Goal: Information Seeking & Learning: Learn about a topic

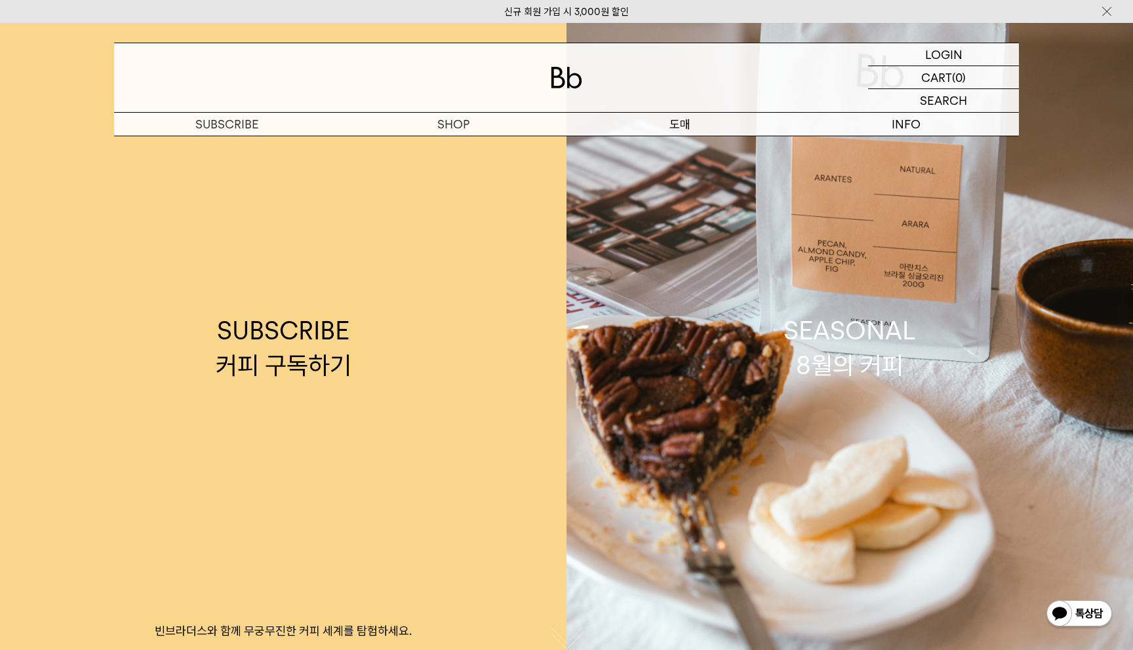
click at [690, 128] on p "도매" at bounding box center [679, 124] width 226 height 23
click at [669, 129] on p "도매" at bounding box center [679, 124] width 226 height 23
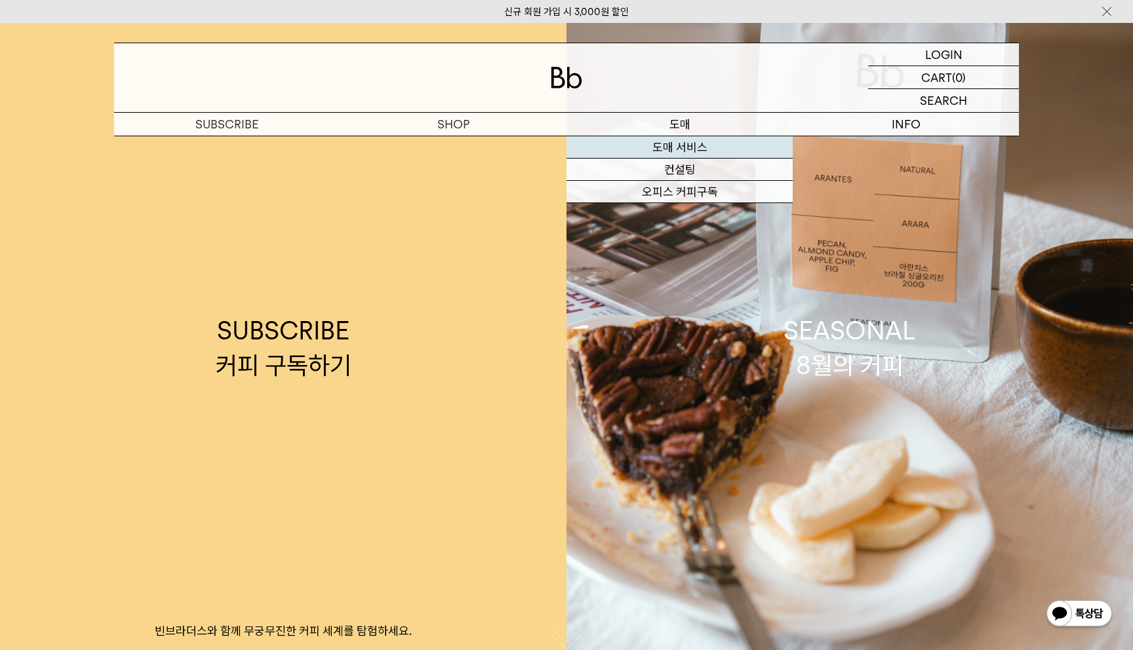
click at [686, 146] on link "도매 서비스" at bounding box center [679, 147] width 226 height 22
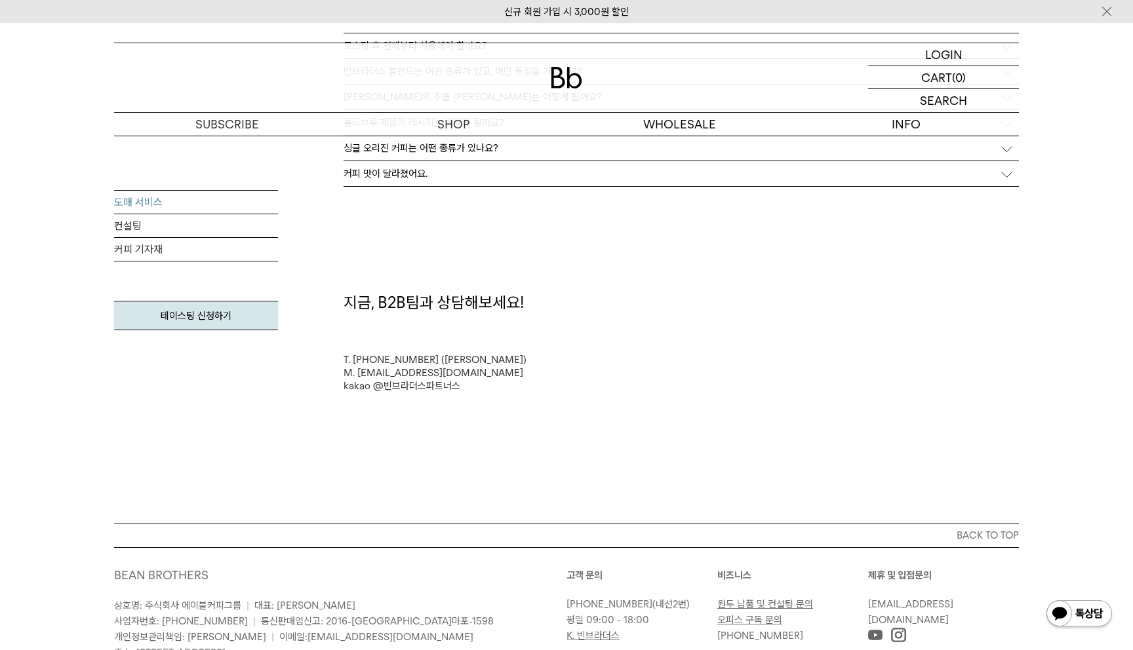
scroll to position [3547, 0]
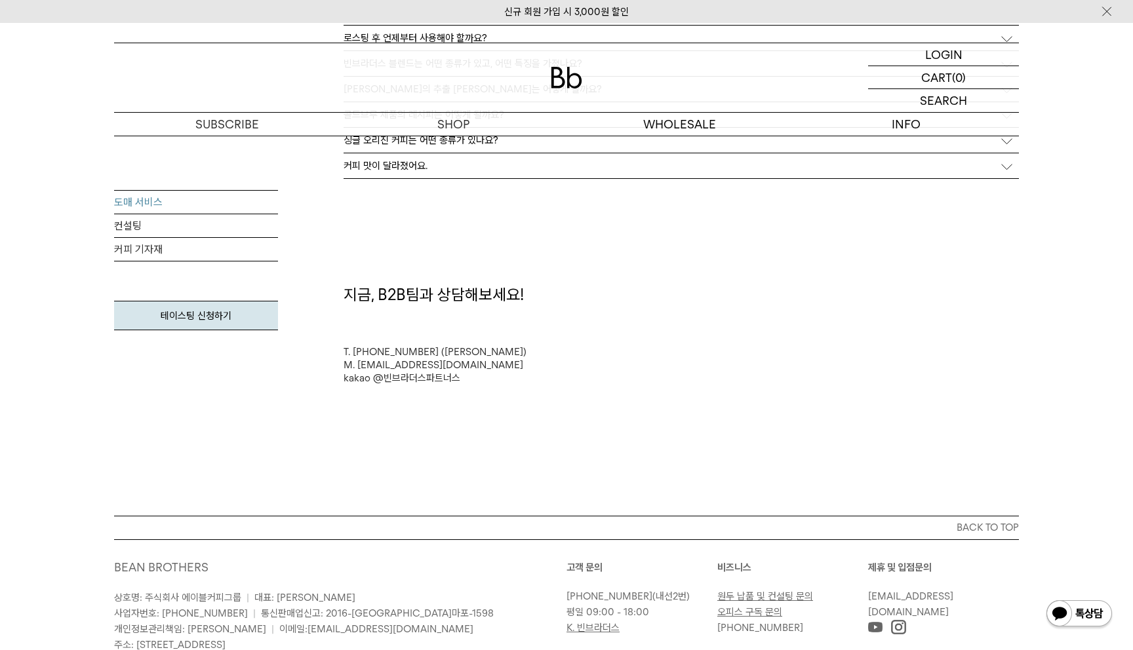
click at [792, 599] on link "원두 납품 및 컨설팅 문의" at bounding box center [765, 597] width 96 height 12
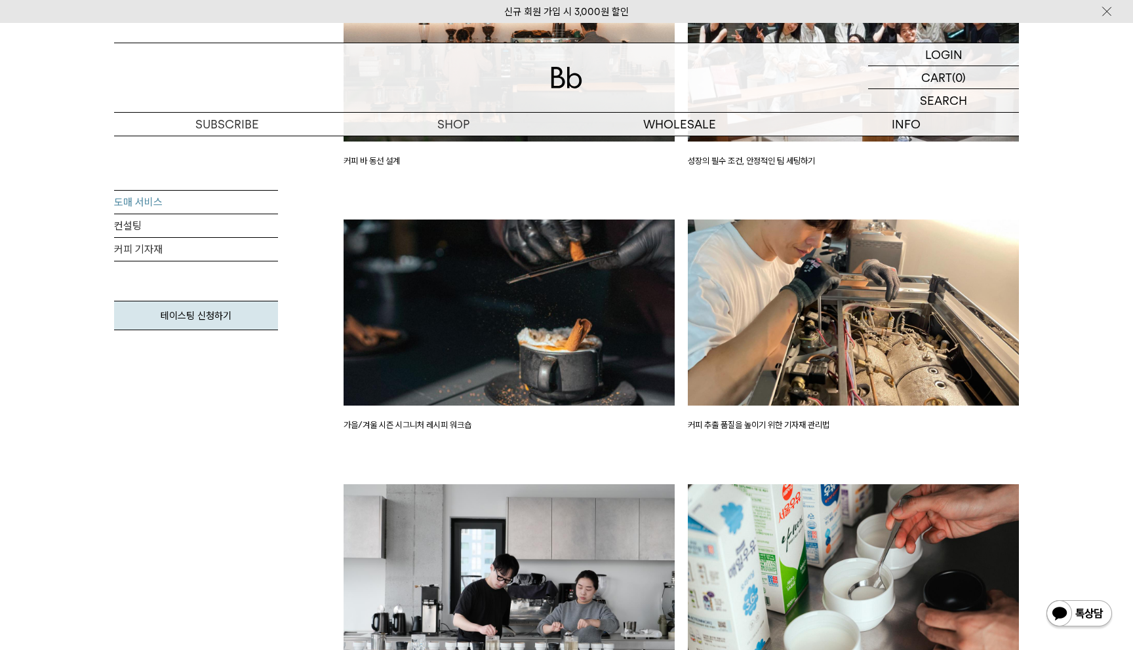
scroll to position [2092, 0]
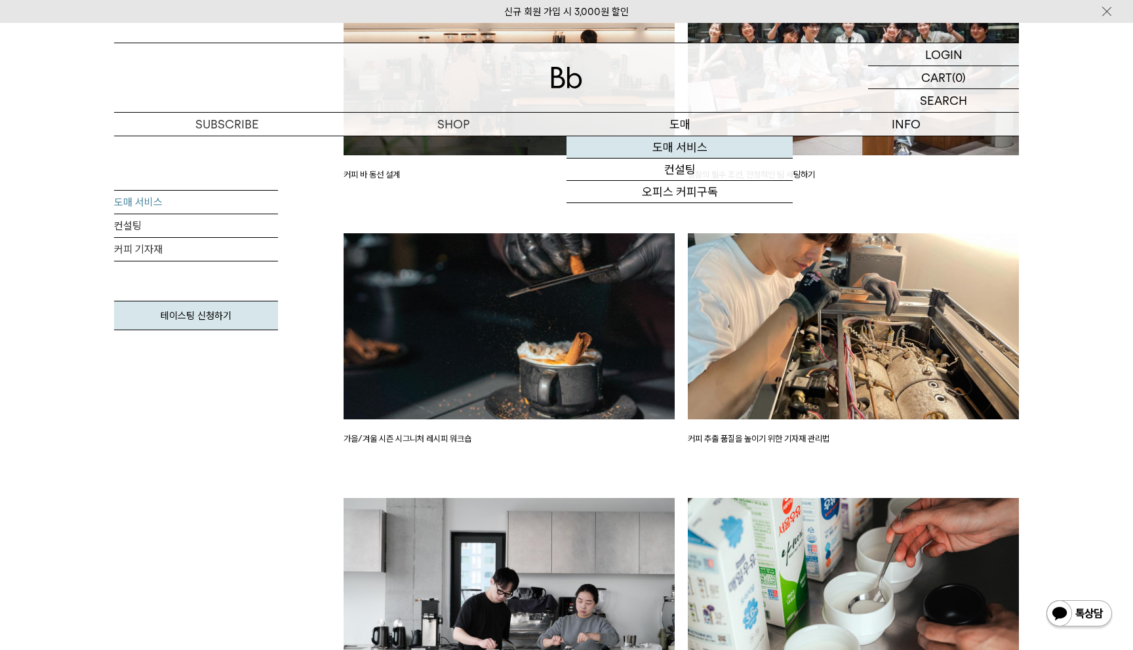
click at [692, 155] on link "도매 서비스" at bounding box center [679, 147] width 226 height 22
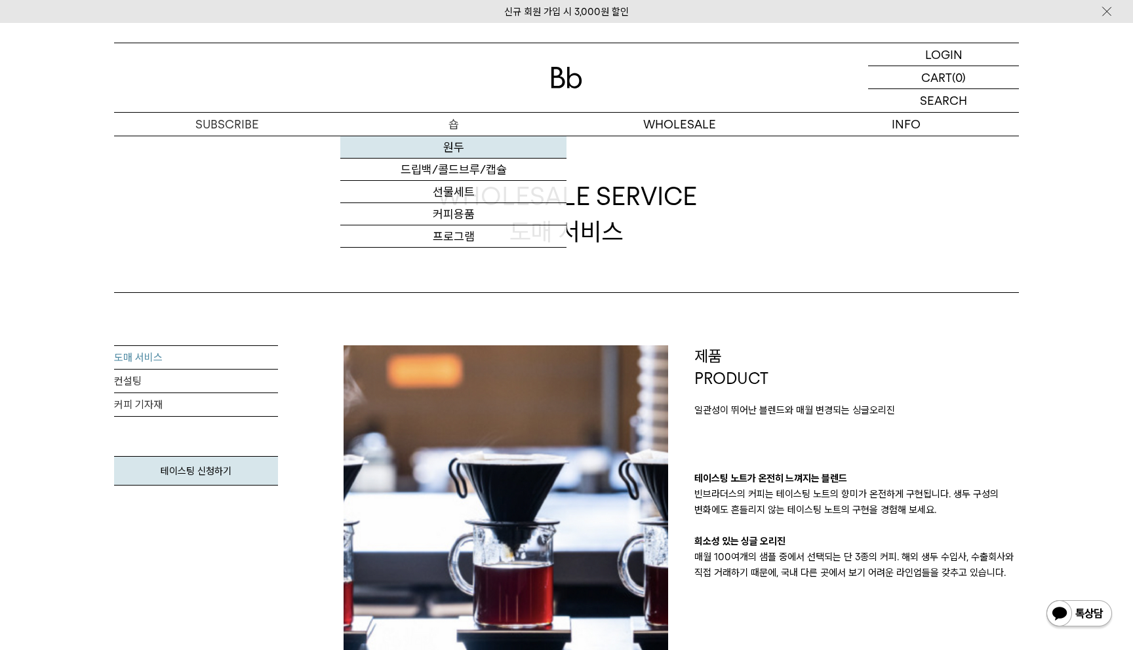
click at [458, 144] on link "원두" at bounding box center [453, 147] width 226 height 22
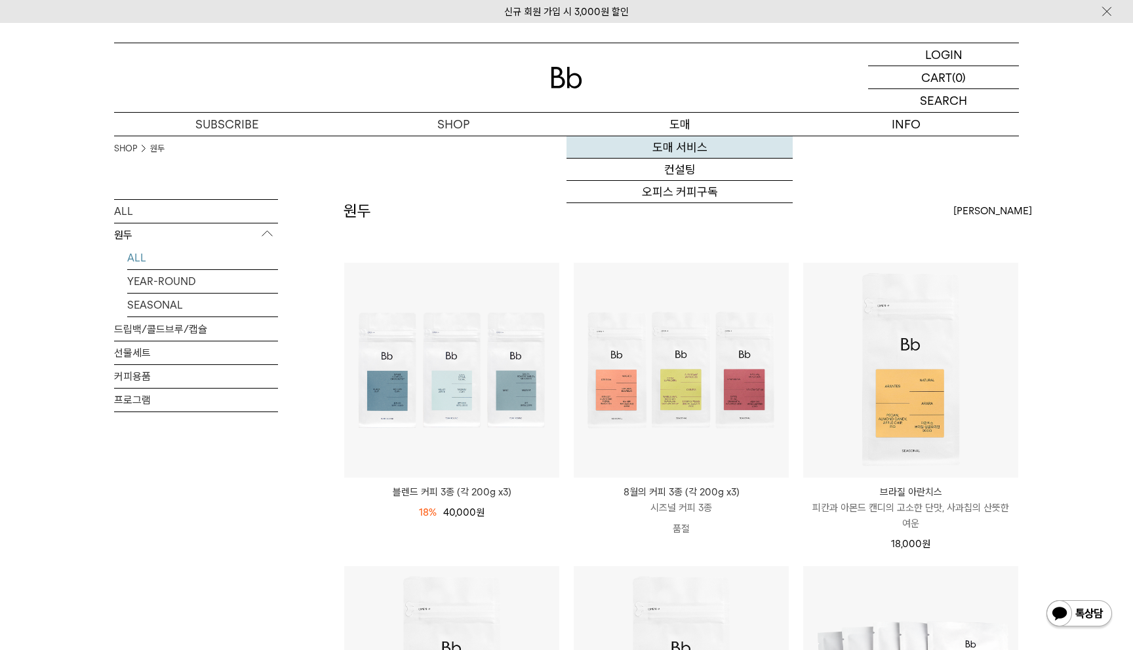
click at [668, 140] on link "도매 서비스" at bounding box center [679, 147] width 226 height 22
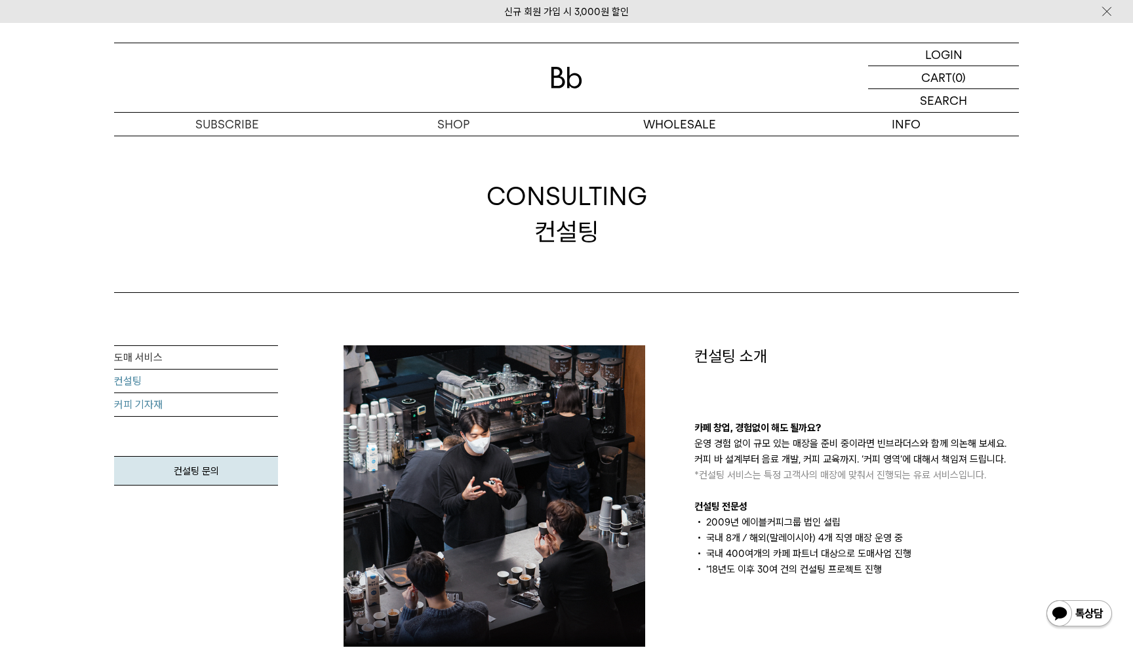
click at [146, 401] on link "커피 기자재" at bounding box center [196, 405] width 164 height 24
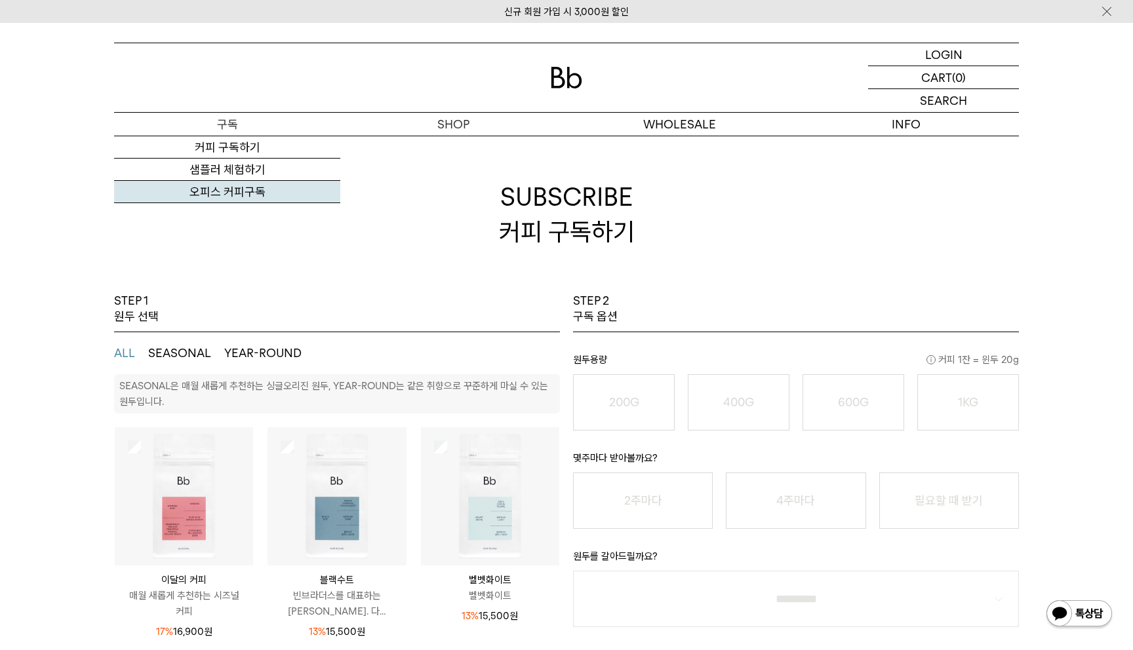
click at [241, 198] on link "오피스 커피구독" at bounding box center [227, 192] width 226 height 22
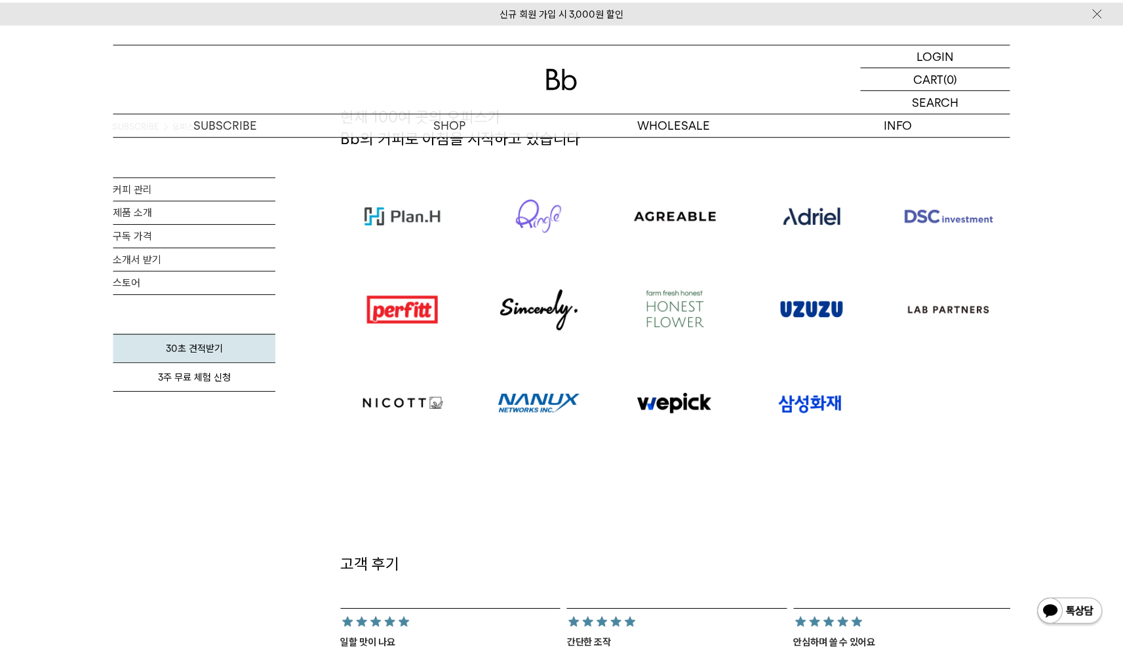
scroll to position [827, 0]
